Goal: Information Seeking & Learning: Learn about a topic

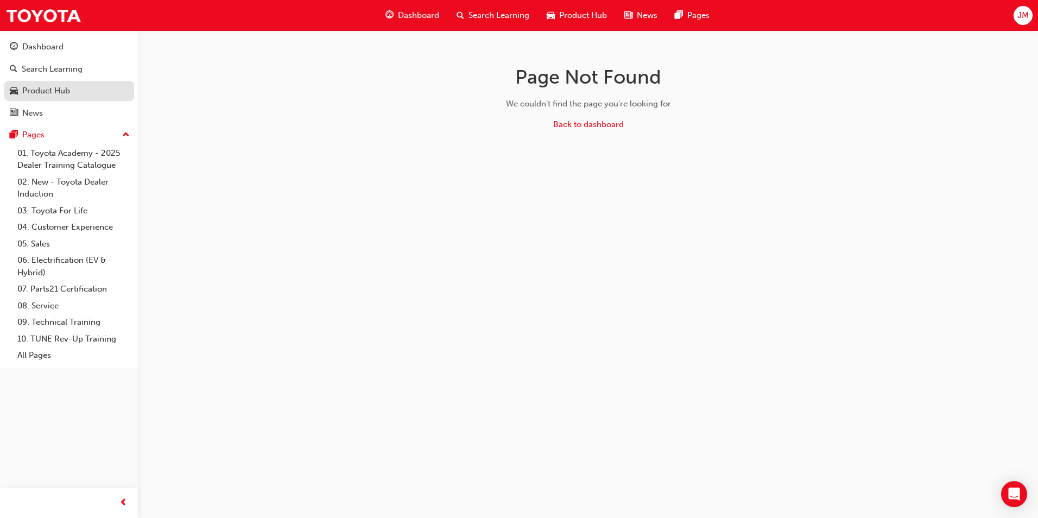
click at [47, 91] on div "Product Hub" at bounding box center [46, 91] width 48 height 12
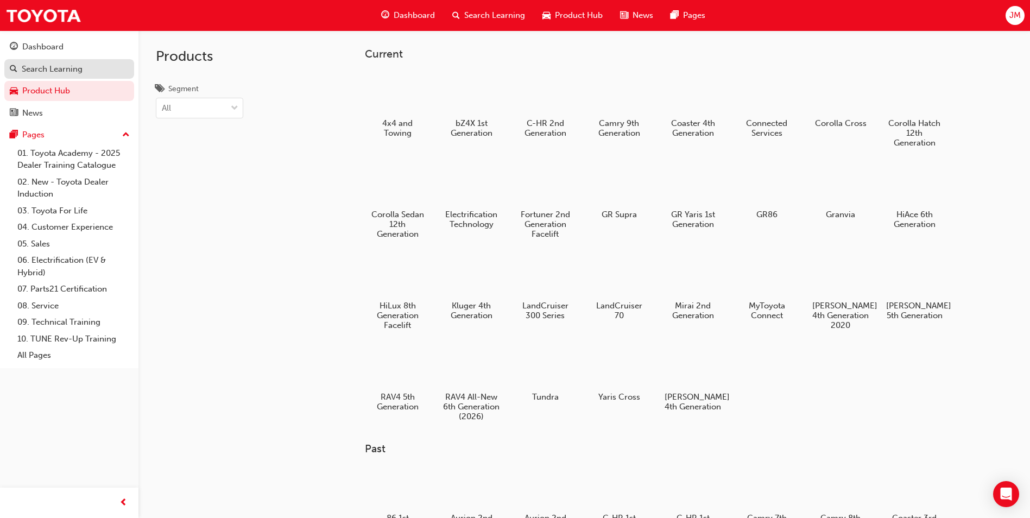
click at [45, 63] on div "Search Learning" at bounding box center [52, 69] width 61 height 12
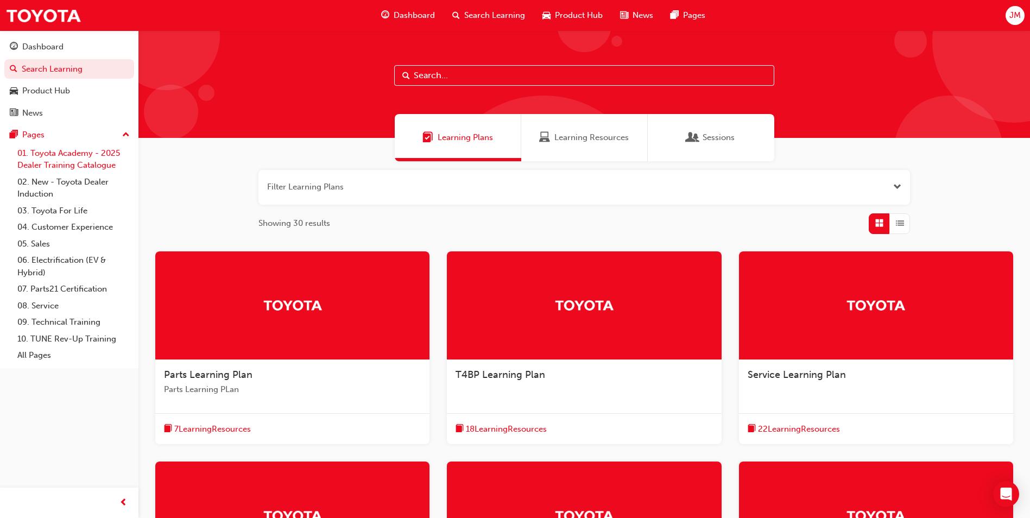
click at [45, 152] on link "01. Toyota Academy - 2025 Dealer Training Catalogue" at bounding box center [73, 159] width 121 height 29
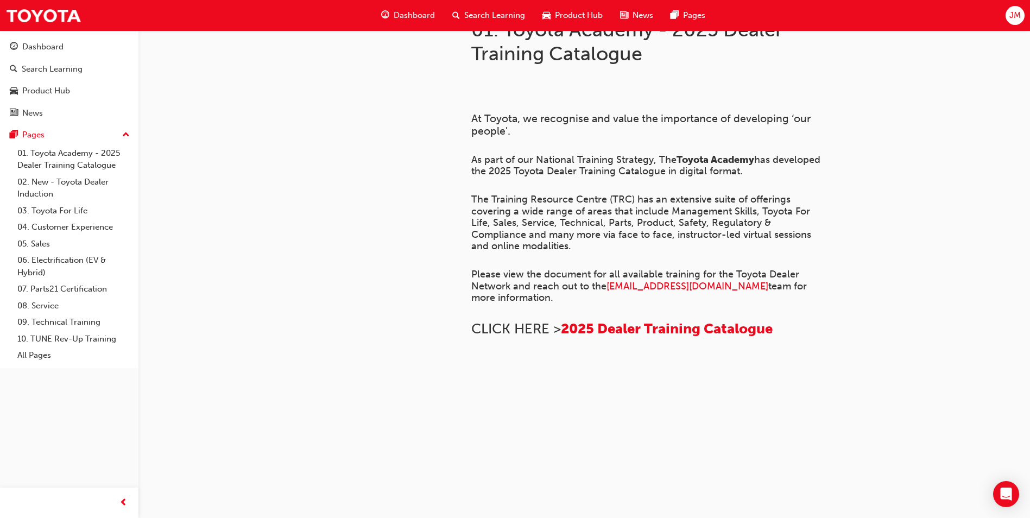
scroll to position [285, 0]
click at [74, 185] on link "02. New - Toyota Dealer Induction" at bounding box center [73, 188] width 121 height 29
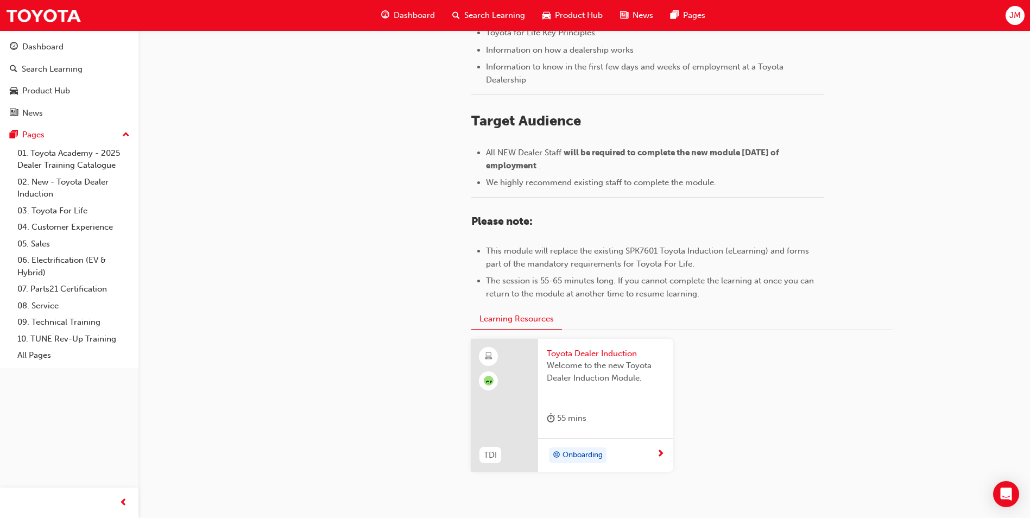
scroll to position [454, 0]
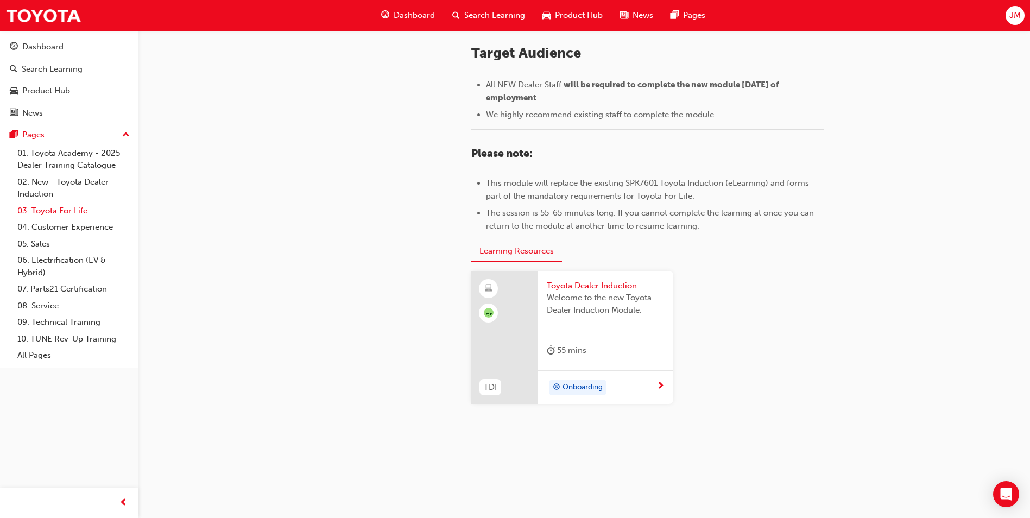
click at [65, 217] on link "03. Toyota For Life" at bounding box center [73, 211] width 121 height 17
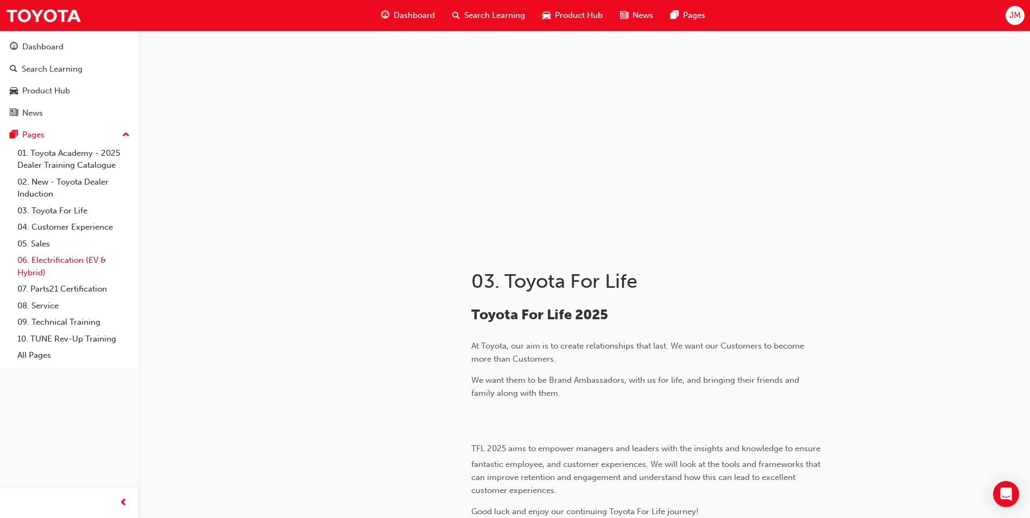
click at [52, 262] on link "06. Electrification (EV & Hybrid)" at bounding box center [73, 266] width 121 height 29
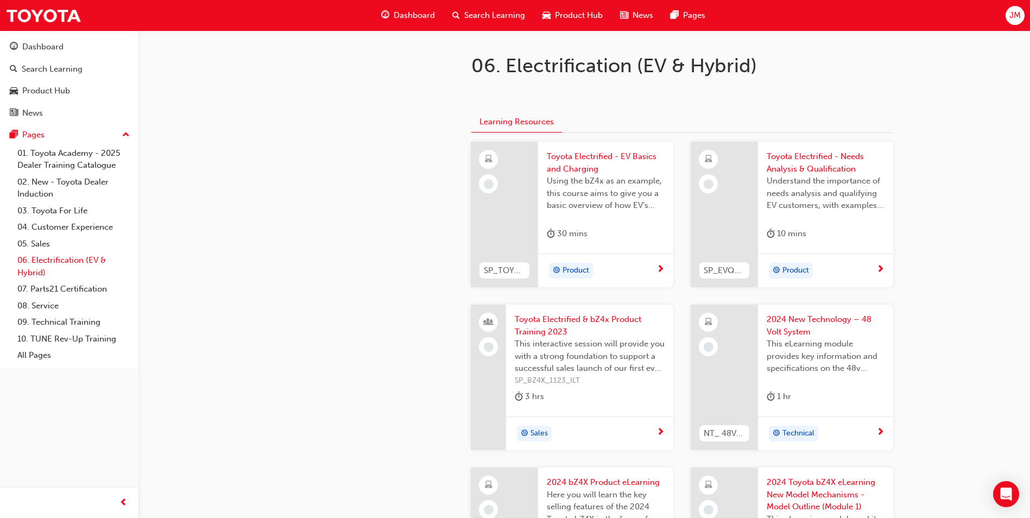
scroll to position [217, 0]
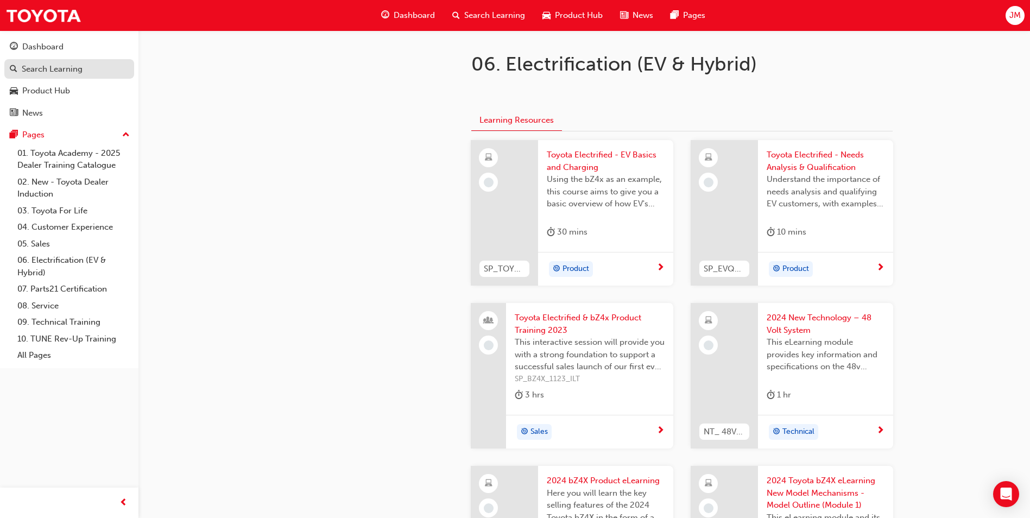
click at [62, 71] on div "Search Learning" at bounding box center [52, 69] width 61 height 12
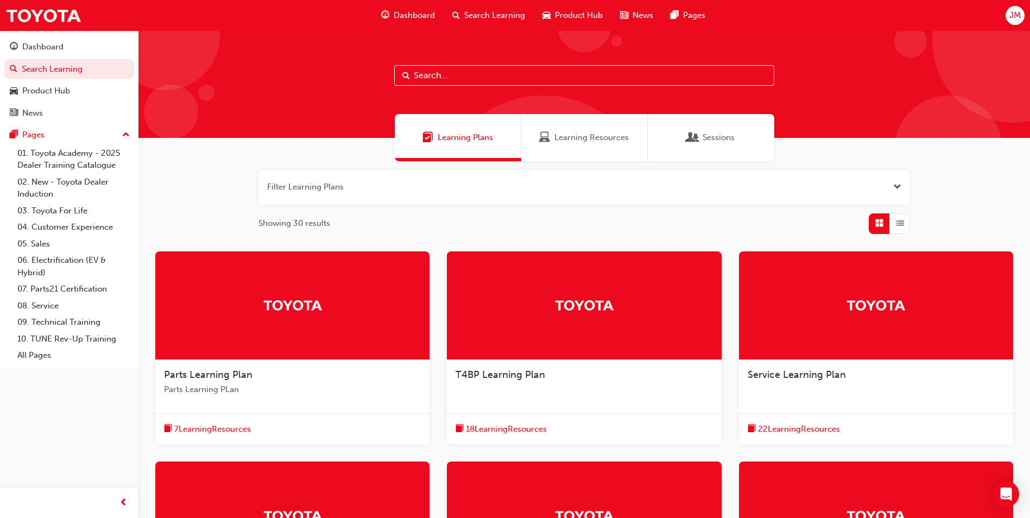
click at [509, 75] on input "text" at bounding box center [584, 75] width 380 height 21
type input "delivering"
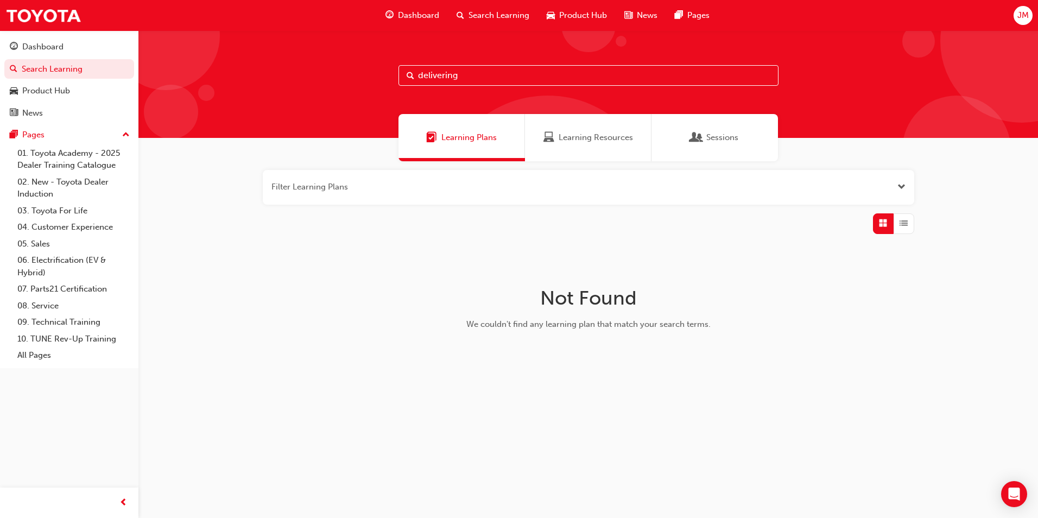
click at [627, 141] on span "Learning Resources" at bounding box center [596, 137] width 74 height 12
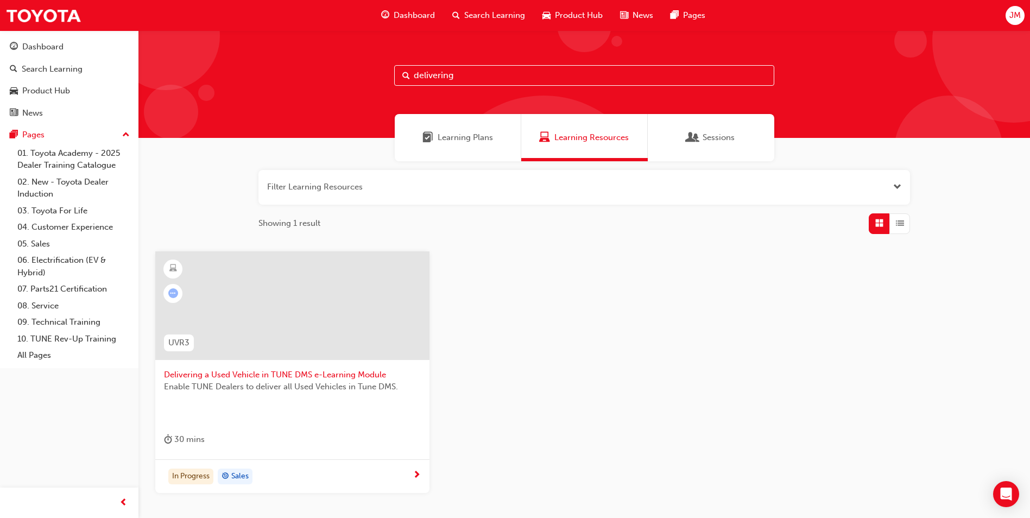
click at [323, 373] on span "Delivering a Used Vehicle in TUNE DMS e-Learning Module" at bounding box center [292, 375] width 257 height 12
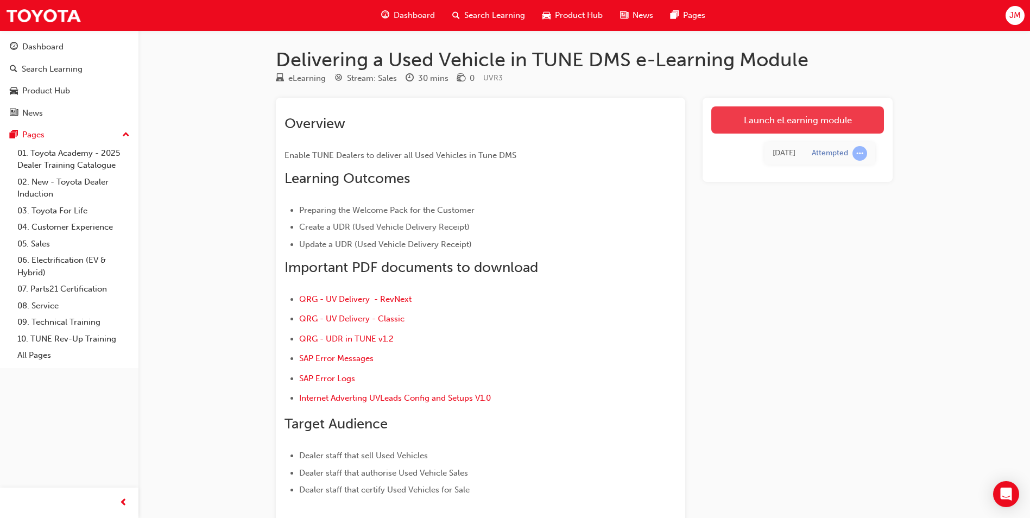
click at [758, 117] on link "Launch eLearning module" at bounding box center [797, 119] width 173 height 27
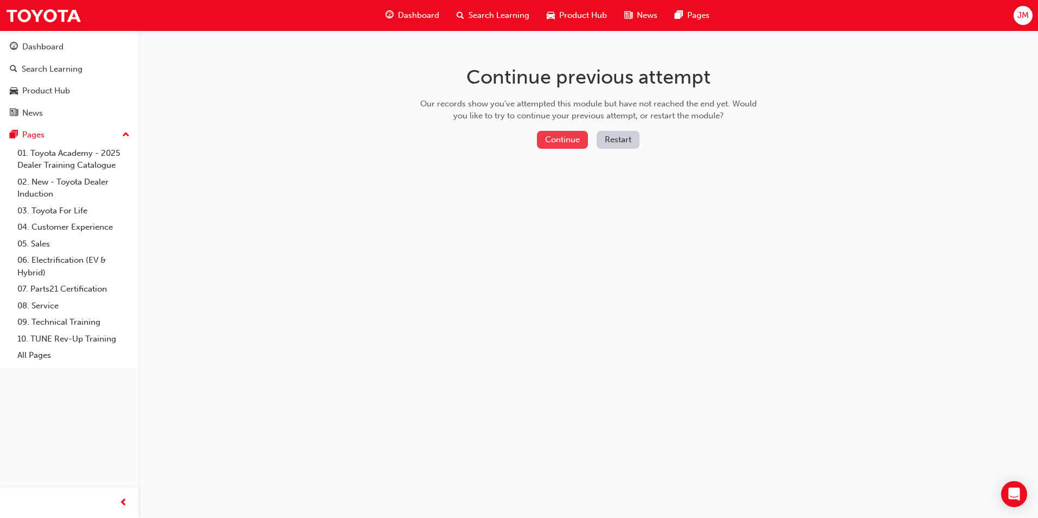
click at [555, 135] on button "Continue" at bounding box center [562, 140] width 51 height 18
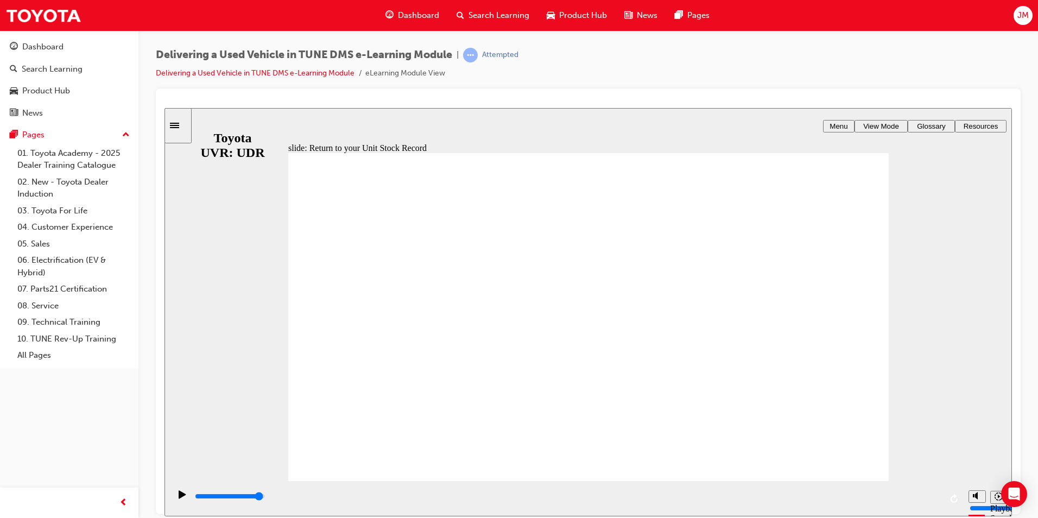
drag, startPoint x: 888, startPoint y: 465, endPoint x: 874, endPoint y: 463, distance: 13.7
click at [883, 465] on div "slide: Return to your Unit Stock Record NEXT NEXT Return to your Unit Stock Rec…" at bounding box center [589, 312] width 848 height 408
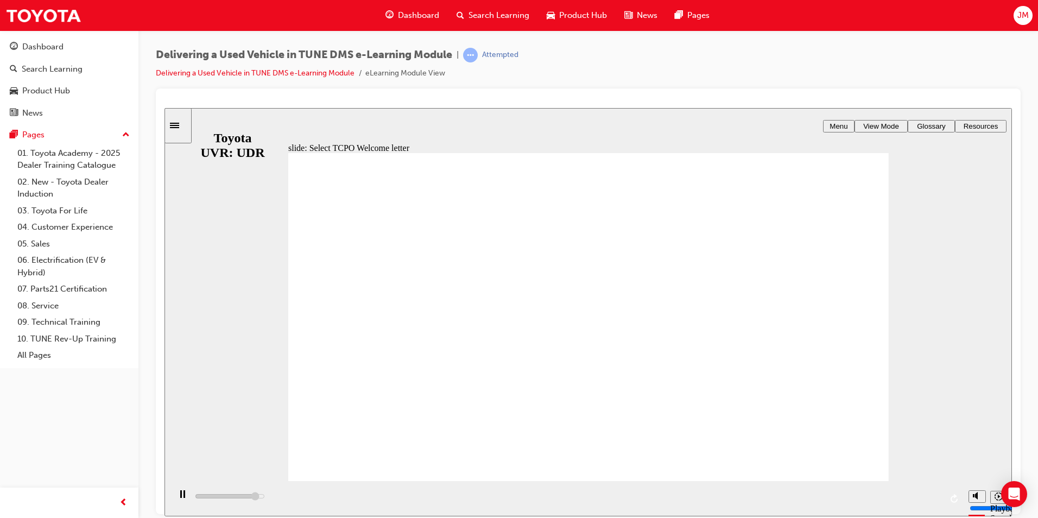
click at [824, 458] on div "NEXT NEXT In TUNE Classic you can select all 3 documents at the same time from …" at bounding box center [588, 322] width 601 height 338
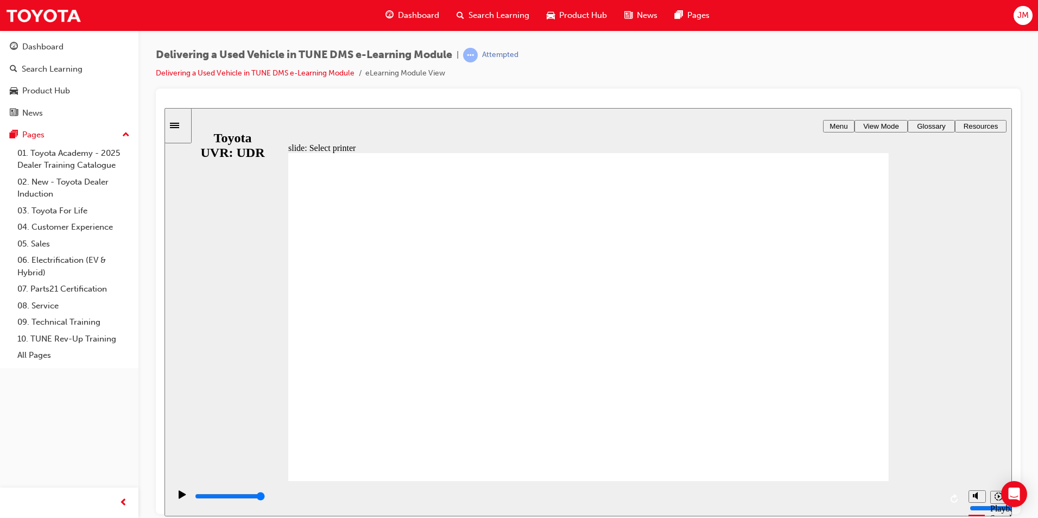
type input "3300"
click at [839, 123] on span "Menu" at bounding box center [839, 126] width 18 height 8
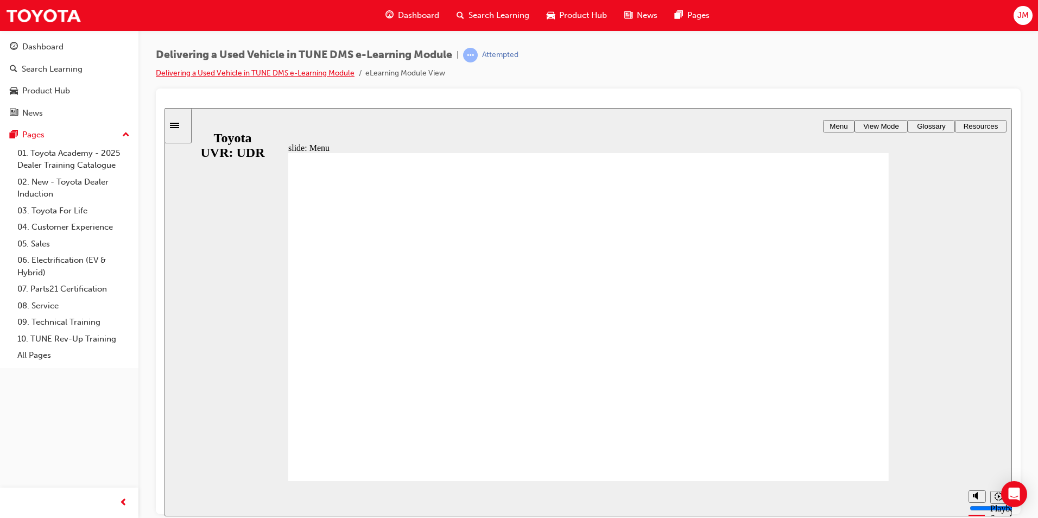
click at [314, 72] on link "Delivering a Used Vehicle in TUNE DMS e-Learning Module" at bounding box center [255, 72] width 199 height 9
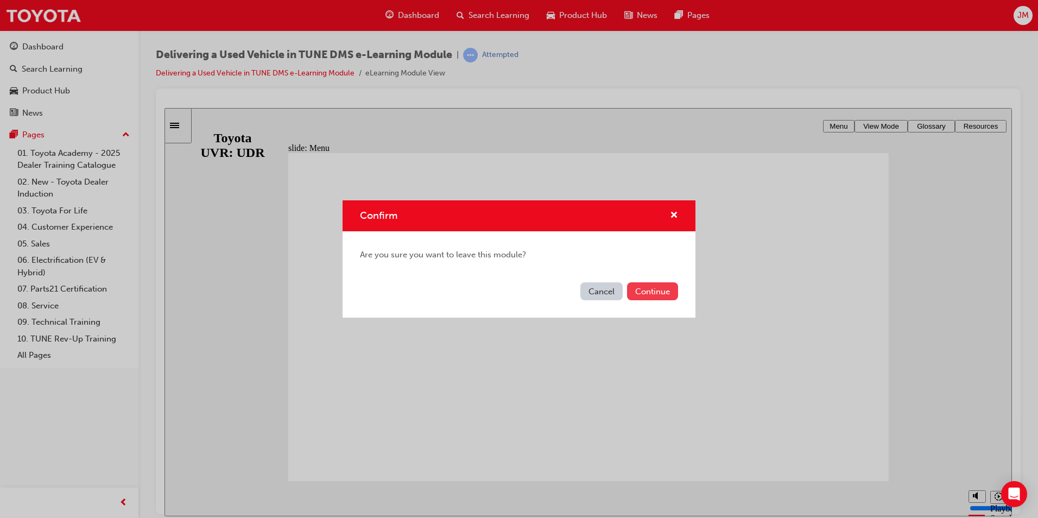
click at [662, 291] on button "Continue" at bounding box center [652, 291] width 51 height 18
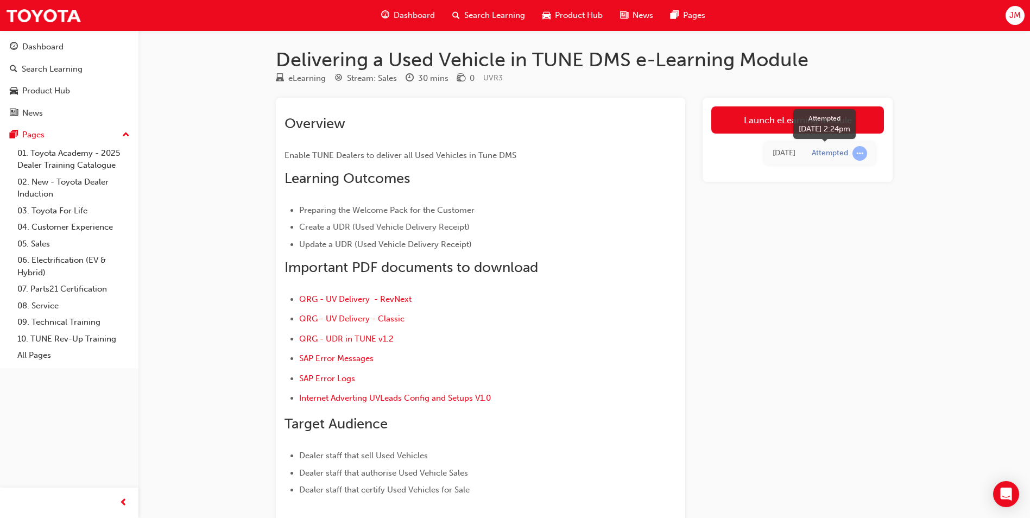
click at [856, 150] on span "learningRecordVerb_ATTEMPT-icon" at bounding box center [860, 153] width 15 height 15
click at [855, 154] on span "learningRecordVerb_ATTEMPT-icon" at bounding box center [860, 153] width 15 height 15
click at [854, 149] on span "learningRecordVerb_ATTEMPT-icon" at bounding box center [860, 153] width 15 height 15
click at [859, 151] on span "learningRecordVerb_ATTEMPT-icon" at bounding box center [860, 153] width 15 height 15
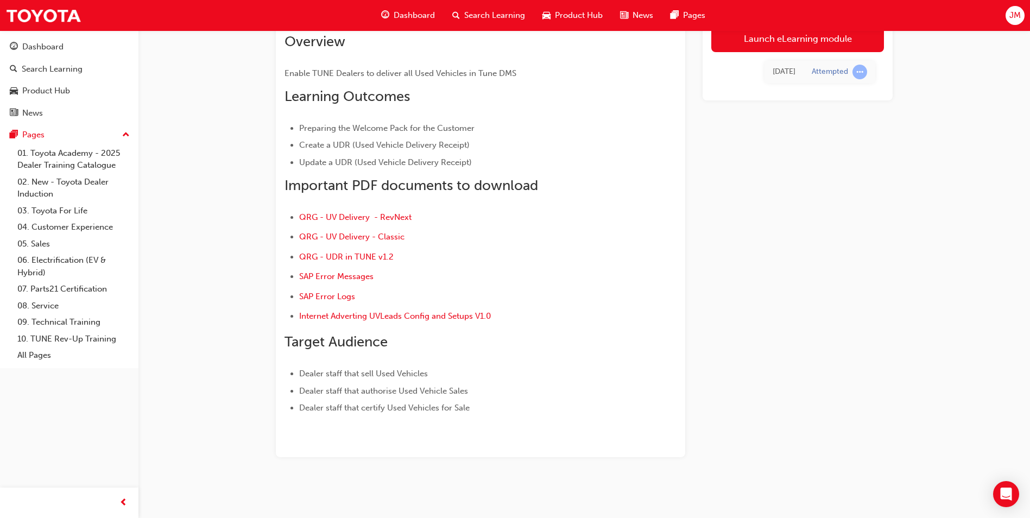
scroll to position [83, 0]
click at [355, 213] on span "QRG - UV Delivery - RevNext" at bounding box center [355, 216] width 112 height 10
